Goal: Use online tool/utility: Utilize a website feature to perform a specific function

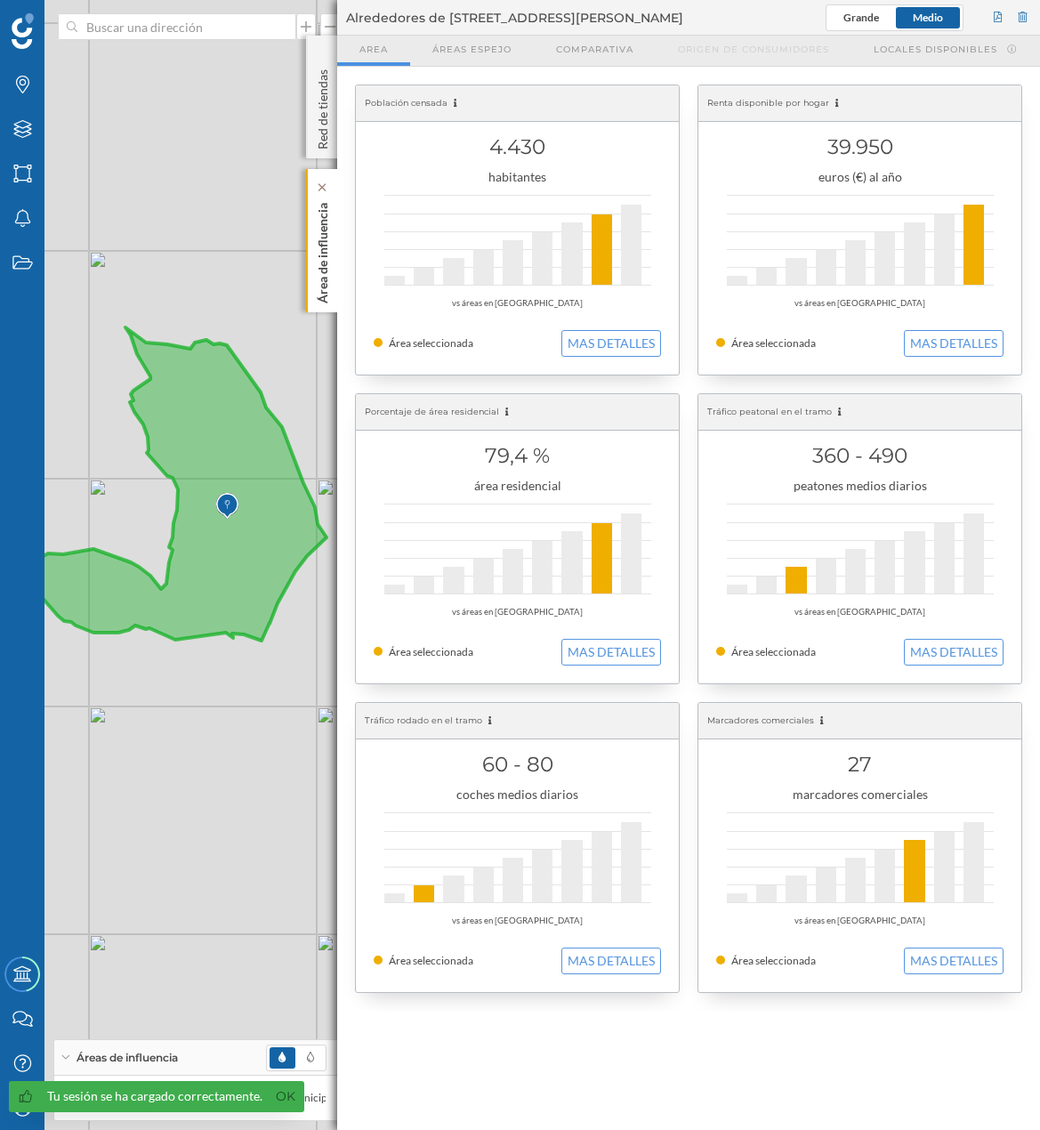
click at [317, 267] on p "Área de influencia" at bounding box center [323, 250] width 18 height 108
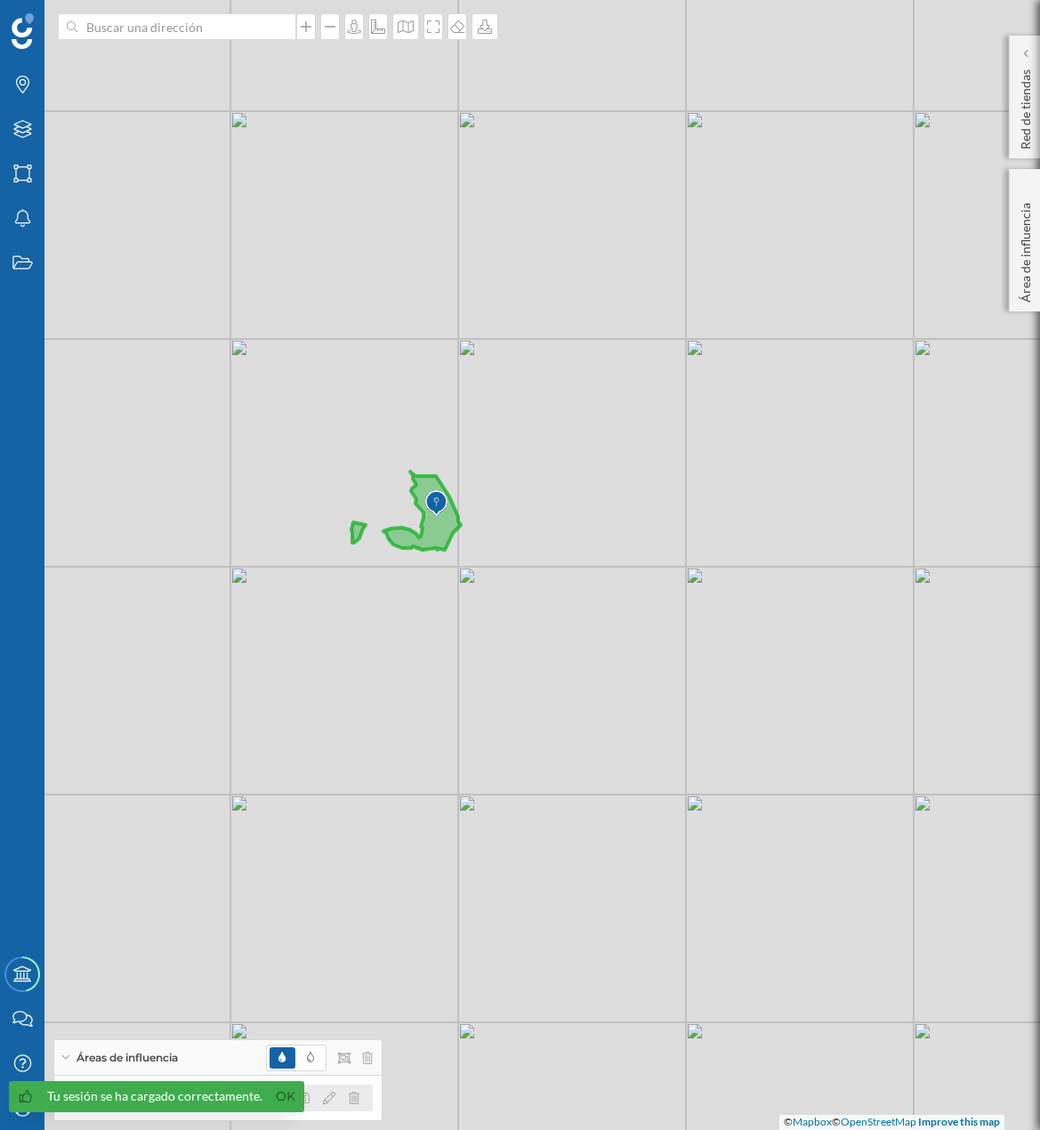
click at [360, 1093] on div at bounding box center [334, 1098] width 79 height 21
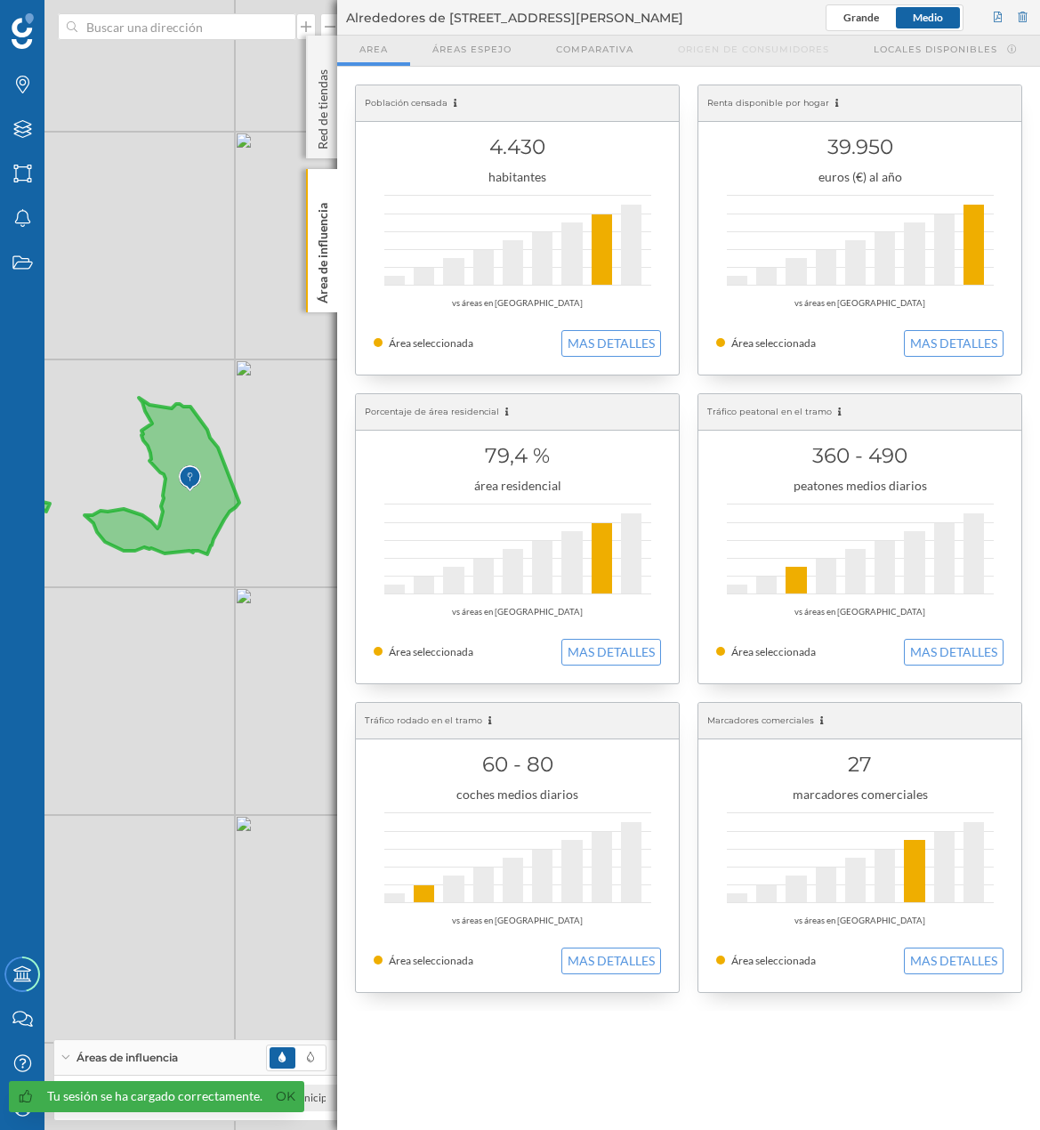
click at [287, 950] on div "© Mapbox © OpenStreetMap Improve this map" at bounding box center [520, 565] width 1040 height 1130
click at [332, 237] on div "Área de influencia" at bounding box center [321, 240] width 31 height 143
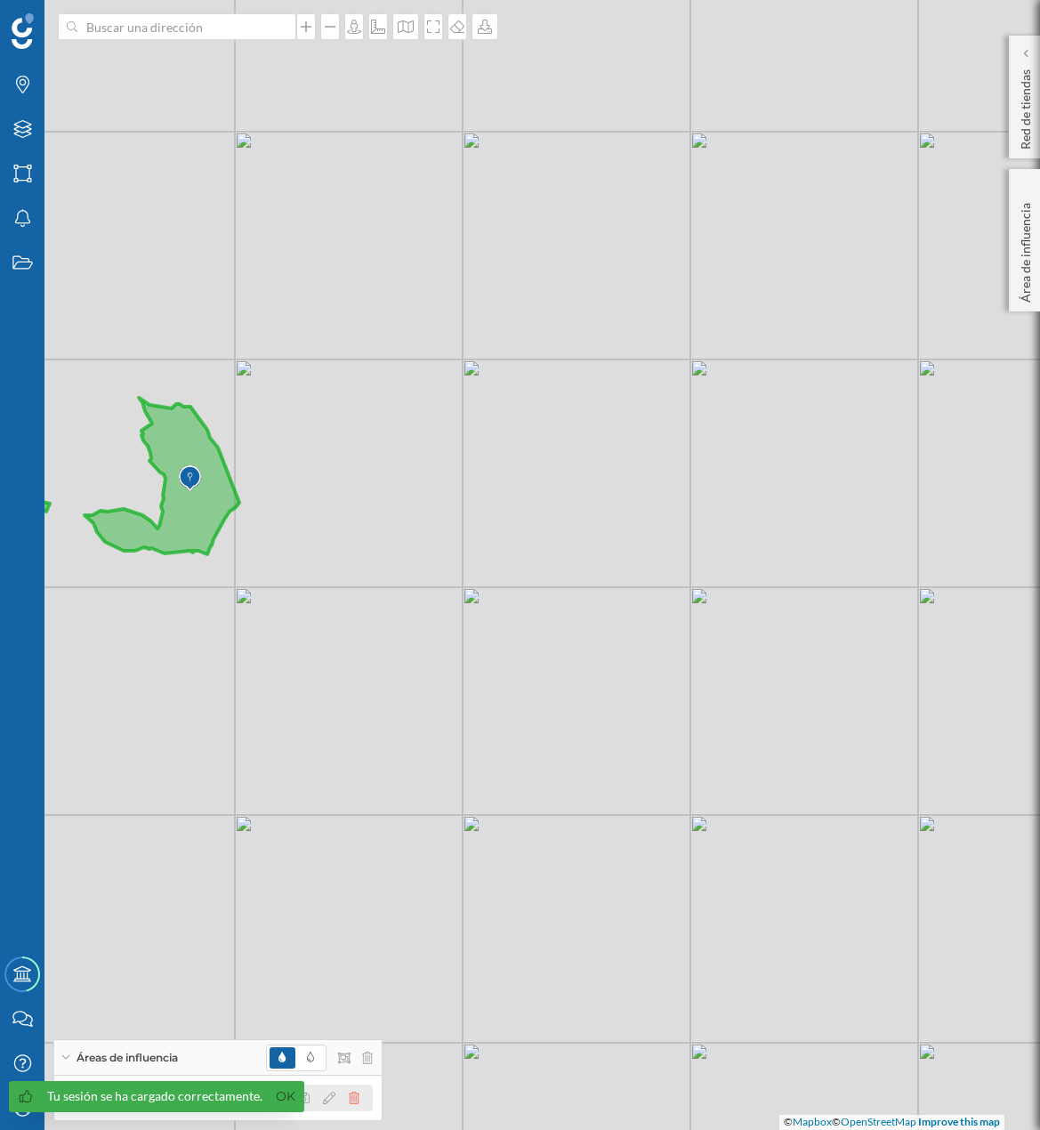
click at [354, 1098] on icon at bounding box center [354, 1098] width 11 height 12
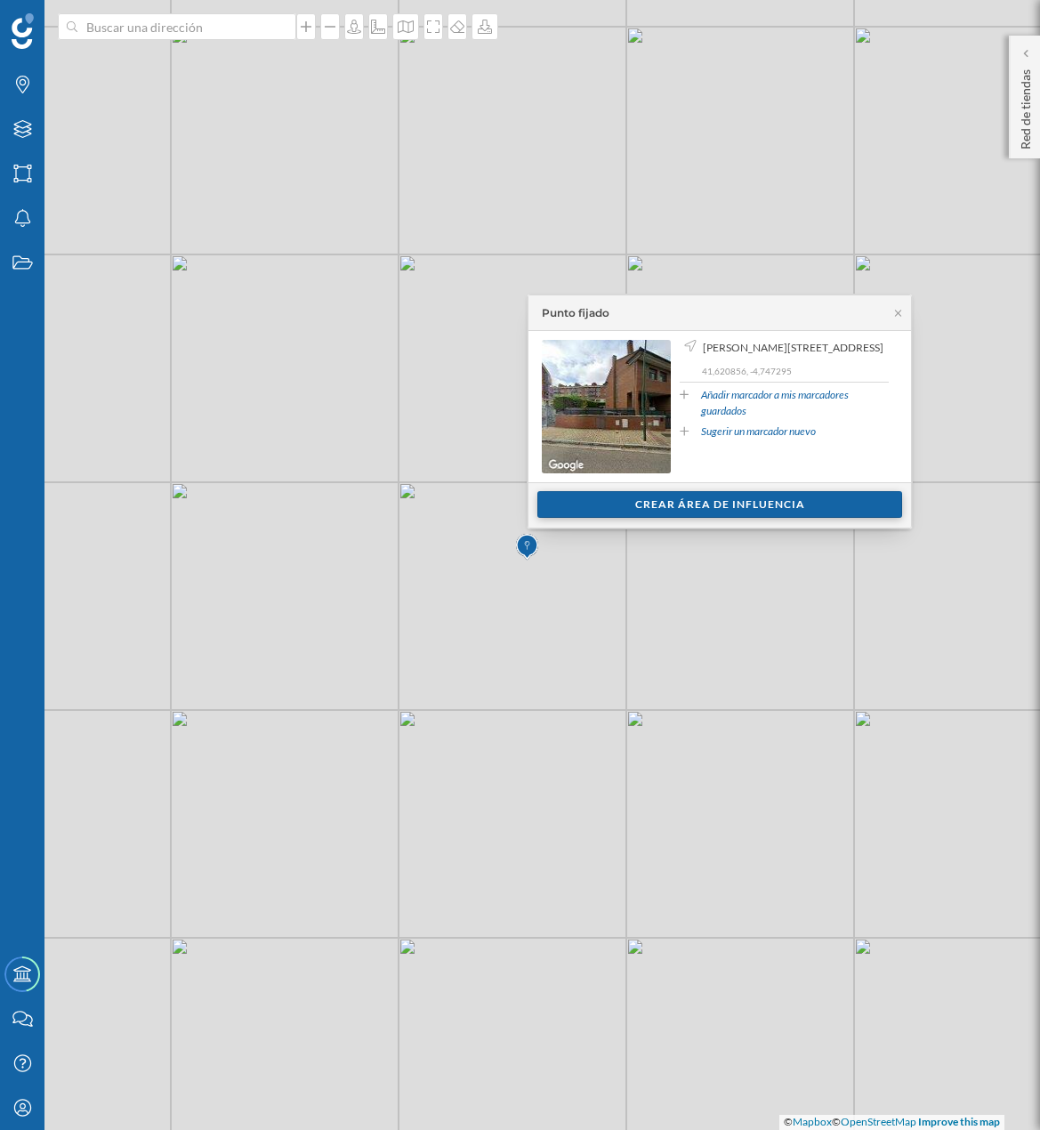
click at [690, 515] on div "Crear área de influencia" at bounding box center [720, 504] width 365 height 27
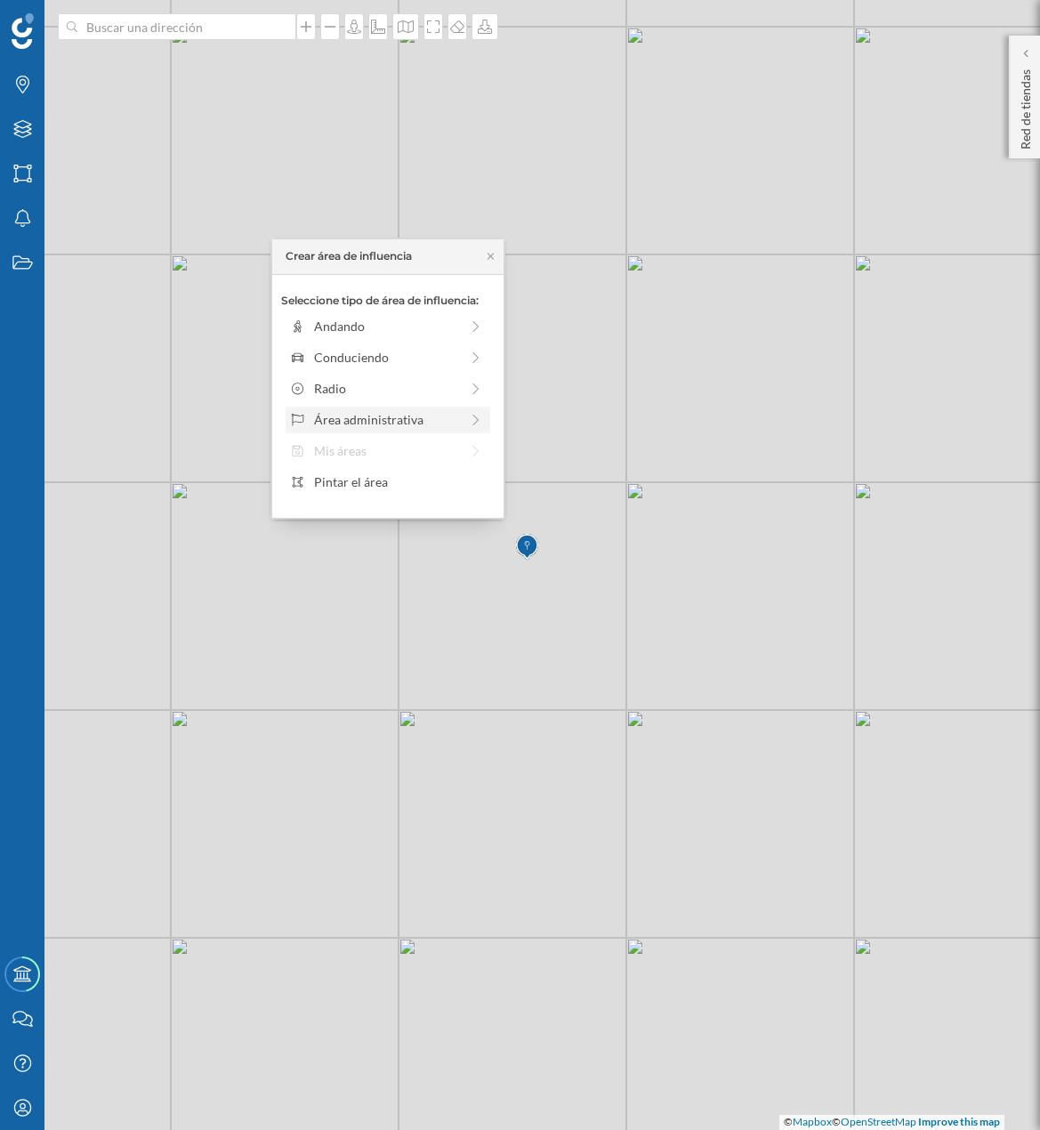
drag, startPoint x: 360, startPoint y: 397, endPoint x: 367, endPoint y: 420, distance: 24.2
click at [367, 420] on div "Seleccione tipo de área de influencia: Andando Conduciendo Radio Área administr…" at bounding box center [387, 396] width 231 height 243
click at [410, 421] on div "Área administrativa" at bounding box center [386, 419] width 145 height 19
click at [404, 409] on div "Distrito" at bounding box center [391, 420] width 211 height 27
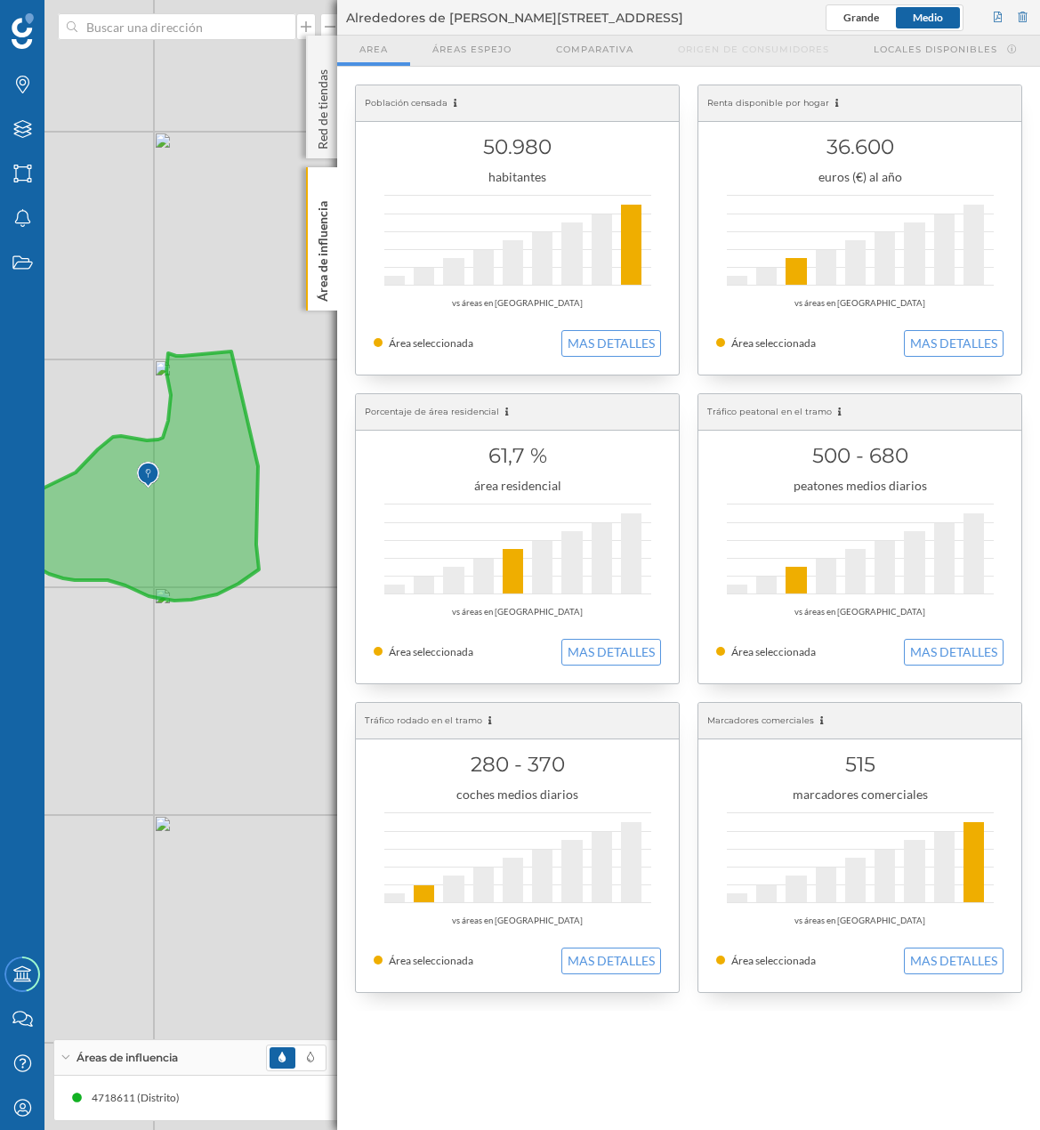
click at [278, 498] on div "© Mapbox © OpenStreetMap Improve this map" at bounding box center [520, 565] width 1040 height 1130
click at [286, 1099] on div "4718611 (Distrito)" at bounding box center [218, 1098] width 310 height 27
click at [174, 1108] on div "4718611 (Distrito)" at bounding box center [218, 1098] width 310 height 27
drag, startPoint x: 234, startPoint y: 1096, endPoint x: 242, endPoint y: 1078, distance: 19.5
click at [233, 1095] on div "4718611 (Distrito)" at bounding box center [218, 1098] width 310 height 27
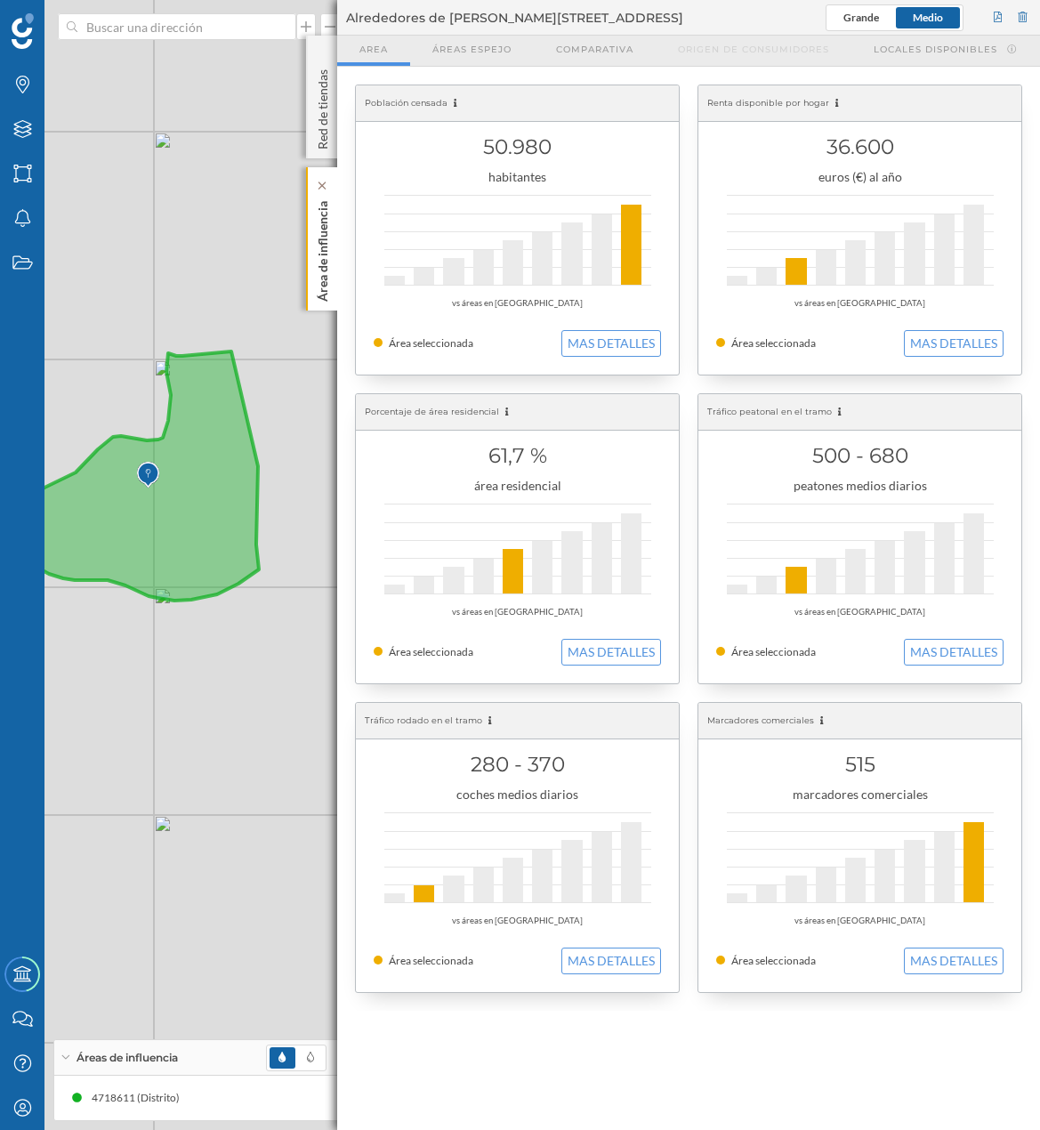
click at [323, 271] on p "Área de influencia" at bounding box center [323, 248] width 18 height 108
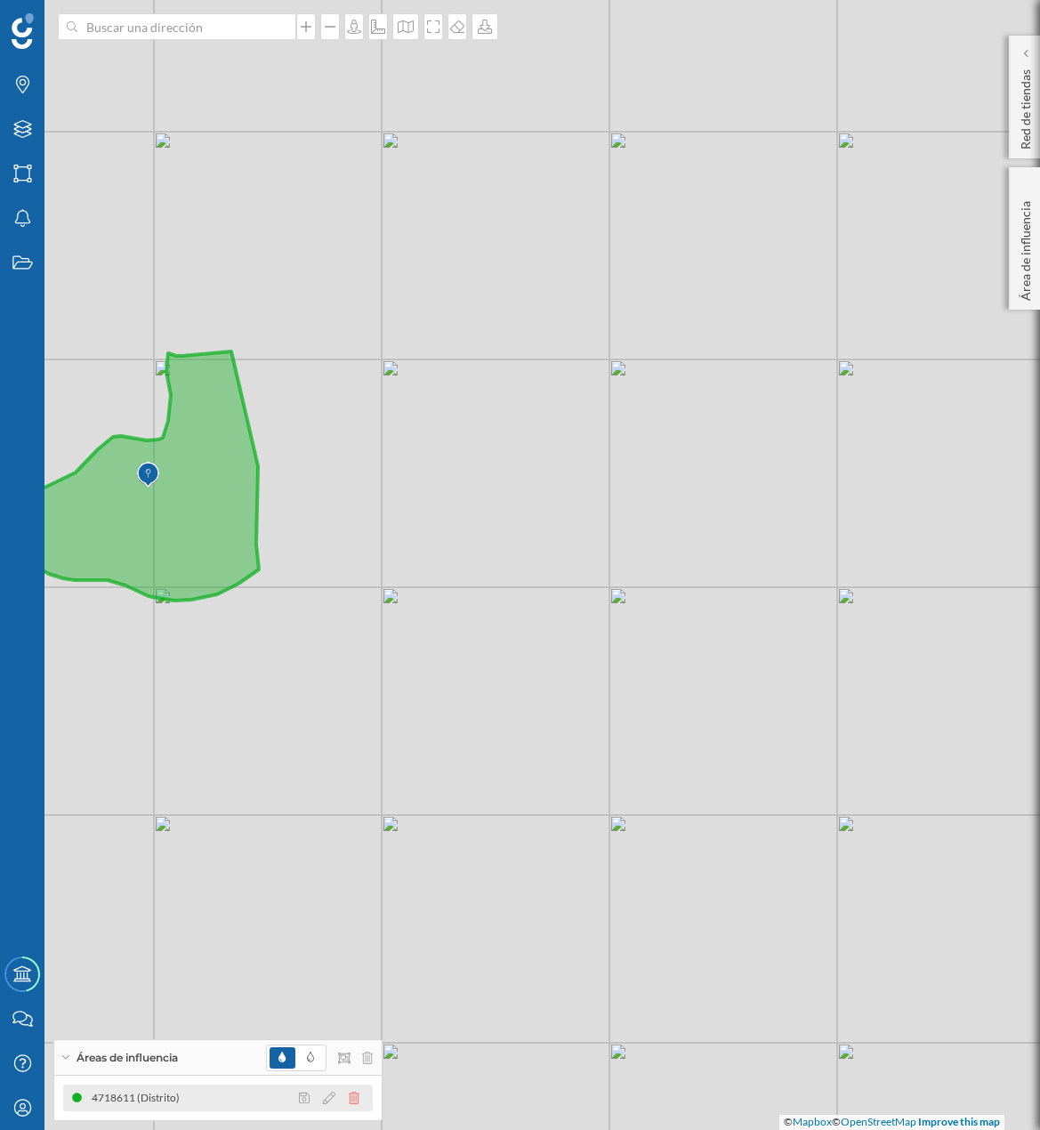
click at [358, 1096] on icon at bounding box center [354, 1098] width 11 height 12
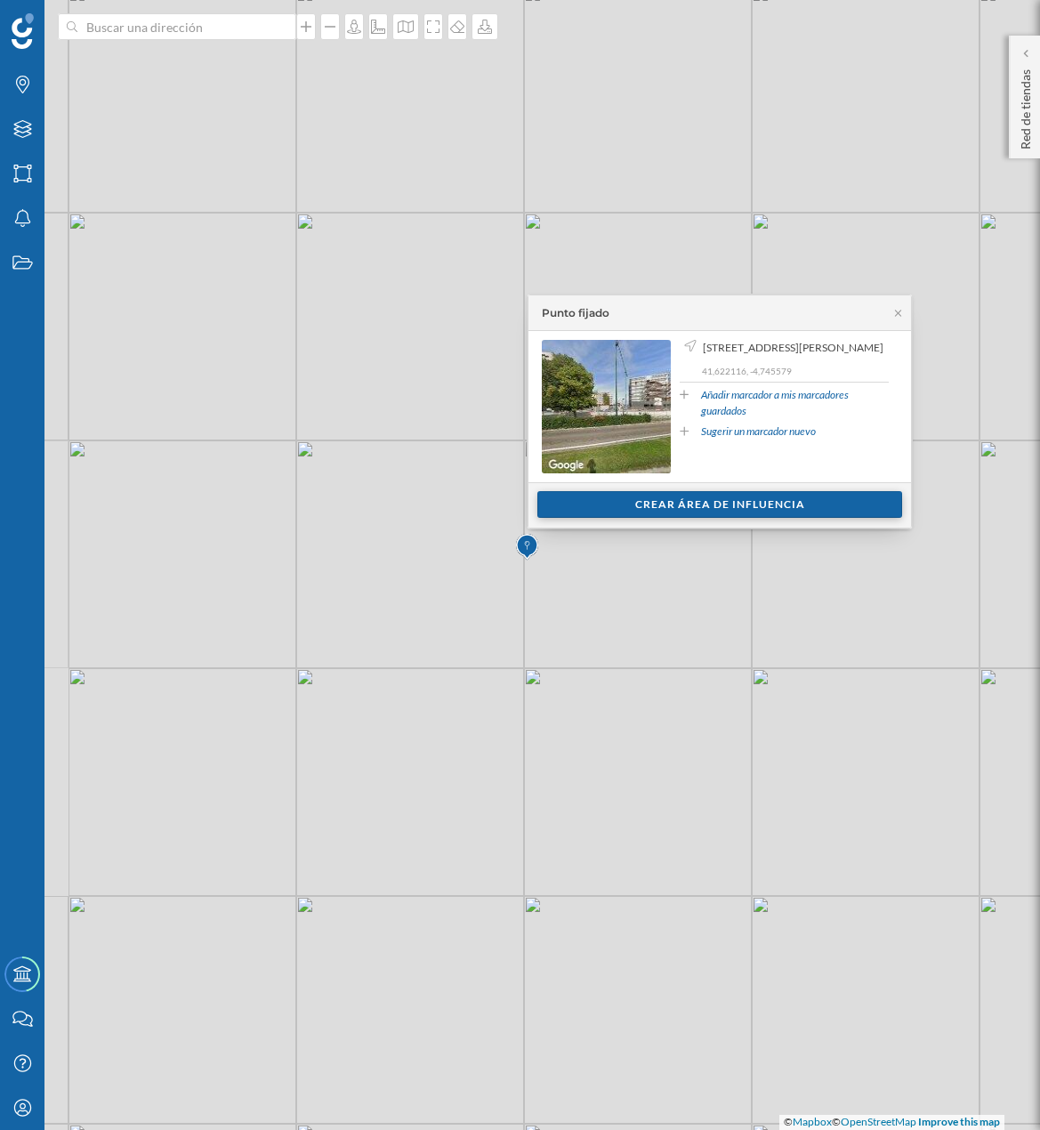
click at [659, 507] on div "Crear área de influencia" at bounding box center [720, 504] width 365 height 27
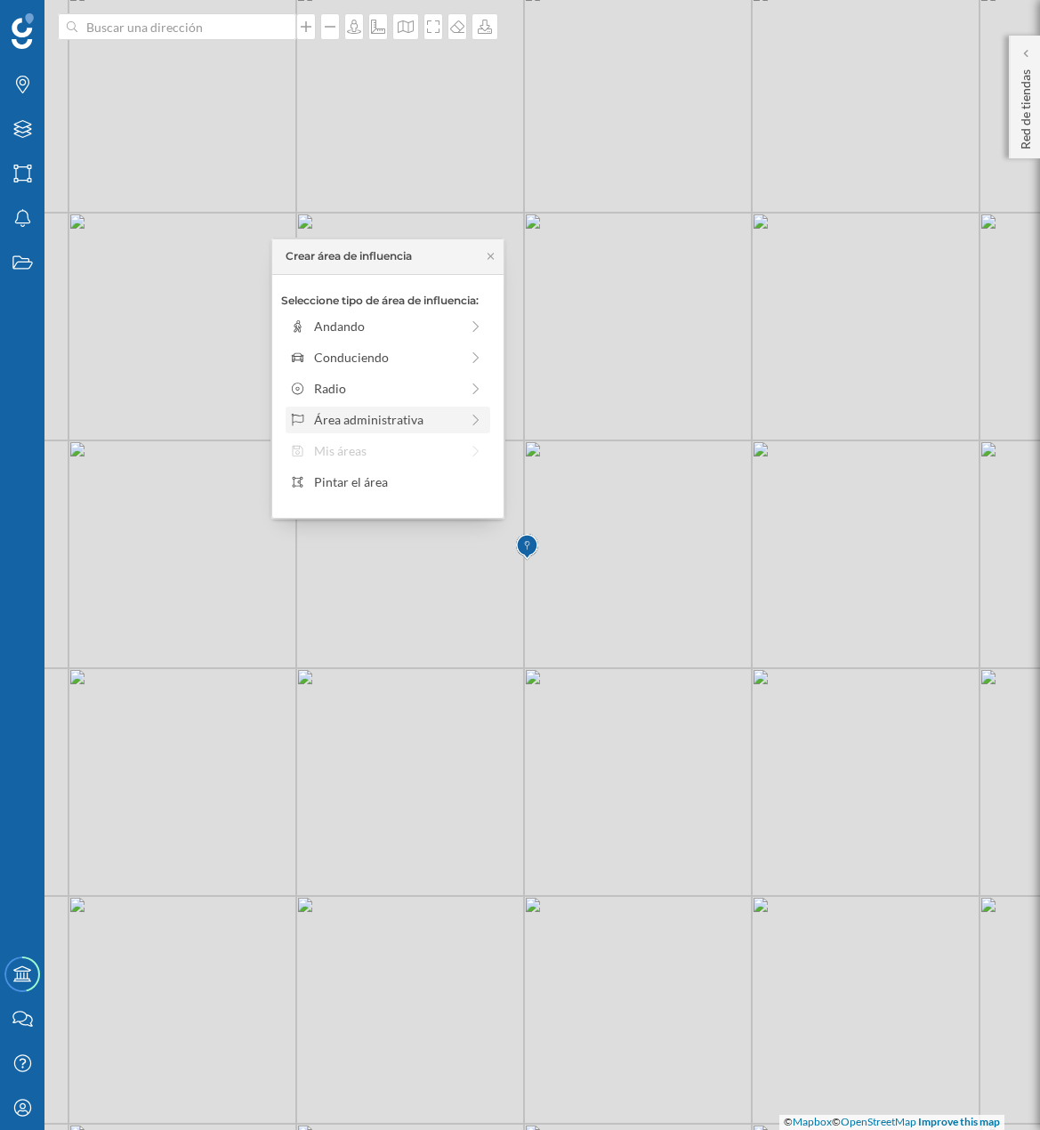
click at [438, 414] on div "Área administrativa" at bounding box center [386, 419] width 145 height 19
click at [401, 386] on div "Municipio" at bounding box center [401, 388] width 175 height 19
